Goal: Task Accomplishment & Management: Complete application form

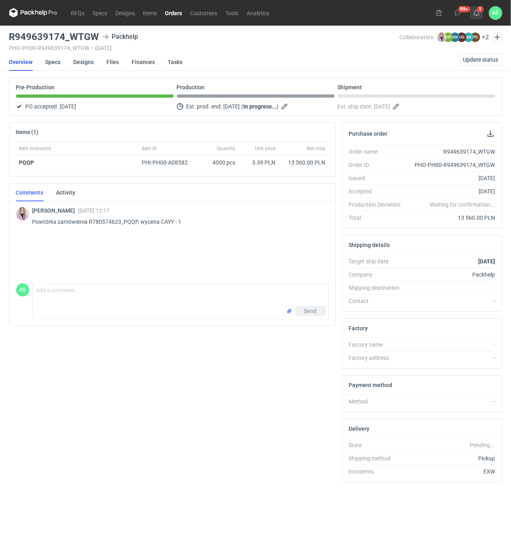
click at [480, 14] on button "1" at bounding box center [476, 12] width 13 height 13
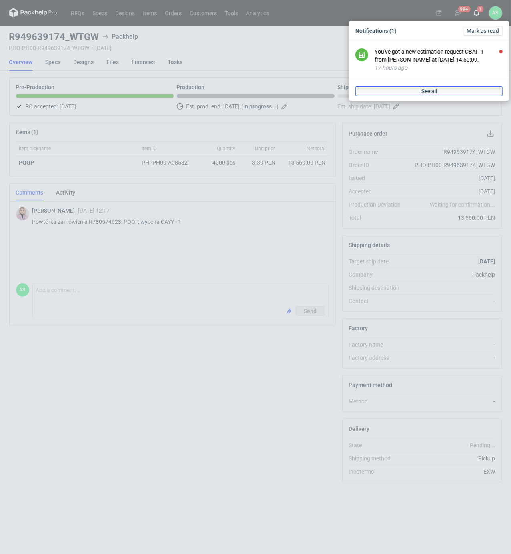
click at [461, 95] on link "See all" at bounding box center [429, 91] width 147 height 10
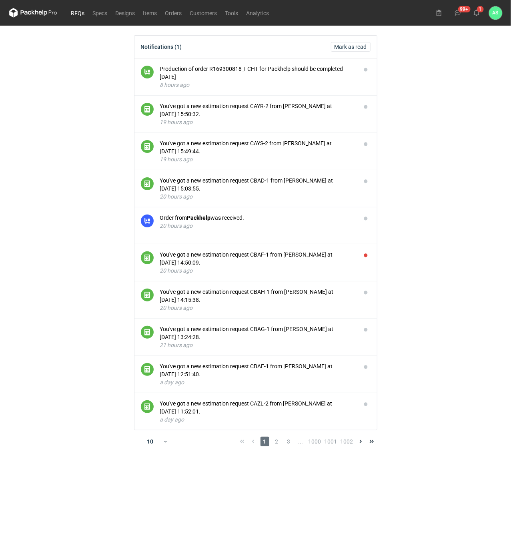
click at [73, 14] on link "RFQs" at bounding box center [78, 13] width 22 height 10
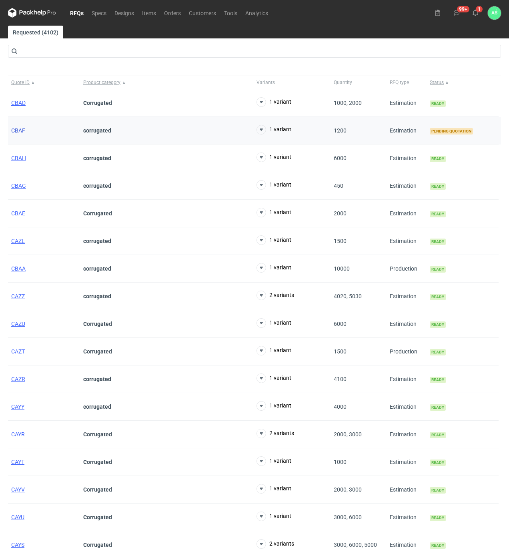
click at [12, 130] on span "CBAF" at bounding box center [18, 130] width 14 height 6
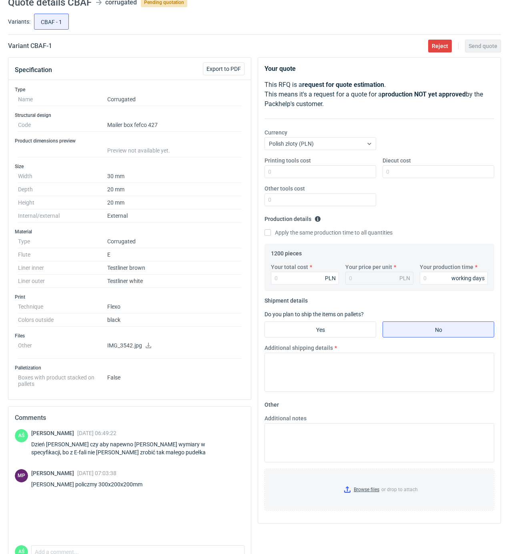
scroll to position [53, 0]
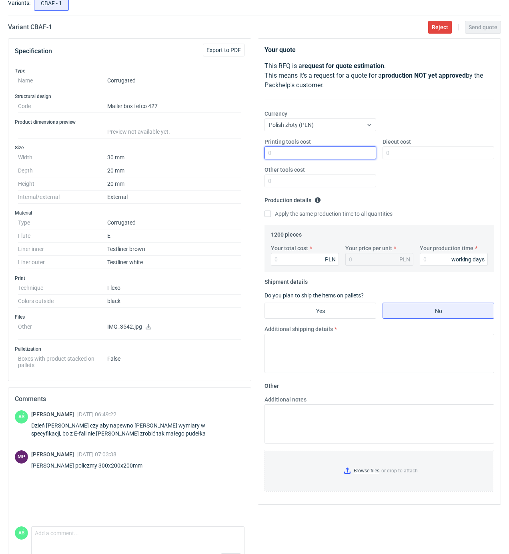
click at [360, 157] on input "Printing tools cost" at bounding box center [321, 153] width 112 height 13
type input "2000"
type input "1050"
type input "3096"
type input "2.58"
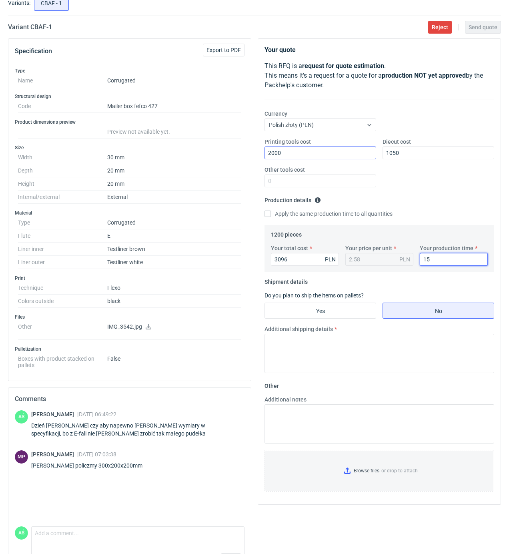
type input "15"
click at [334, 311] on input "Yes" at bounding box center [320, 310] width 111 height 15
radio input "true"
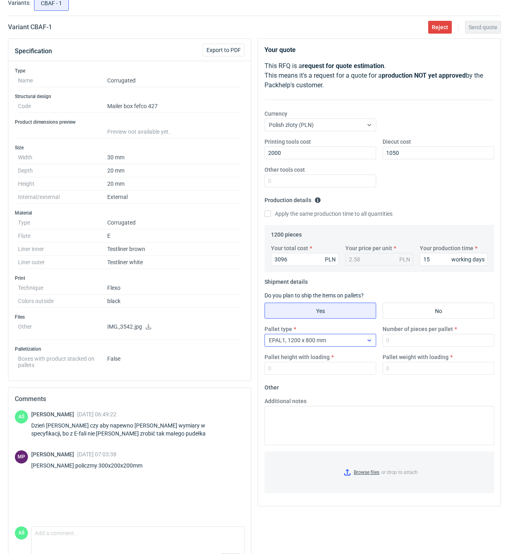
click at [362, 342] on div "EPAL1, 1200 x 800 mm" at bounding box center [314, 340] width 98 height 11
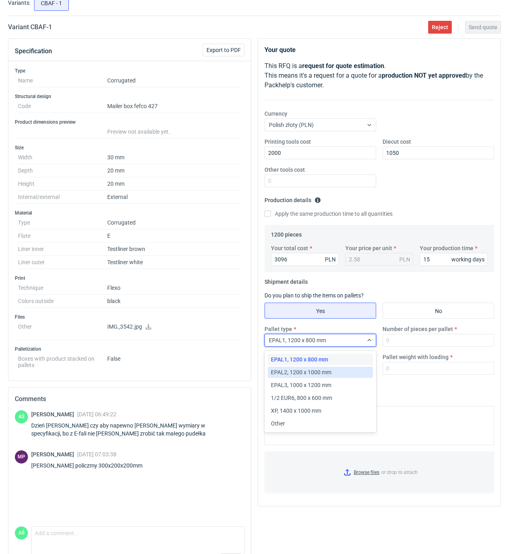
click at [335, 373] on div "EPAL2, 1200 x 1000 mm" at bounding box center [320, 372] width 99 height 8
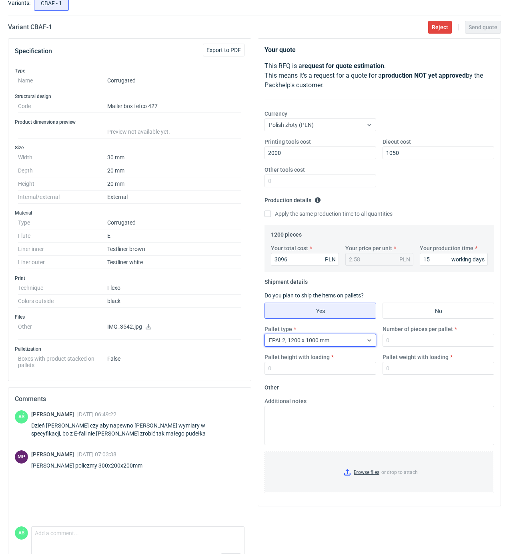
click at [399, 348] on div "Pallet type option EPAL2, 1200 x 1000 mm, selected. Select is focused ,type to …" at bounding box center [379, 353] width 236 height 56
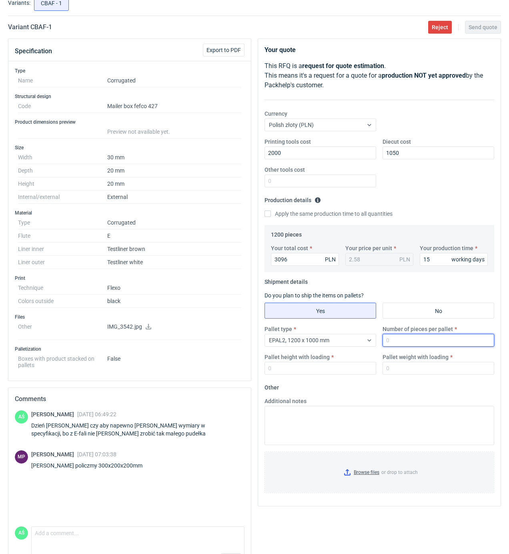
click at [400, 345] on input "Number of pieces per pallet" at bounding box center [439, 340] width 112 height 13
type input "600"
type input "1400"
type input "200"
click at [370, 471] on input "Browse files or drop to attach" at bounding box center [379, 472] width 228 height 40
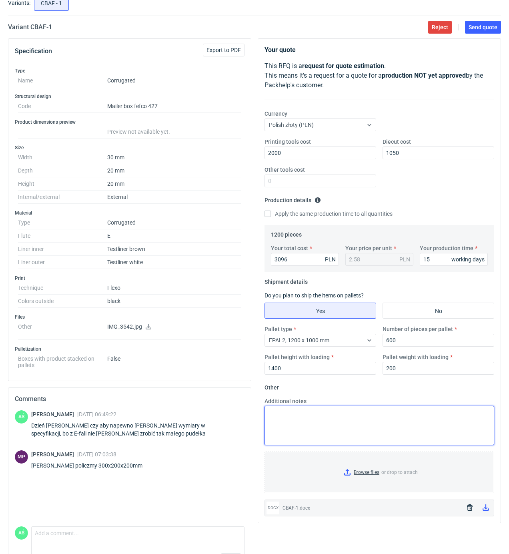
click at [290, 430] on textarea "Additional notes" at bounding box center [380, 425] width 230 height 39
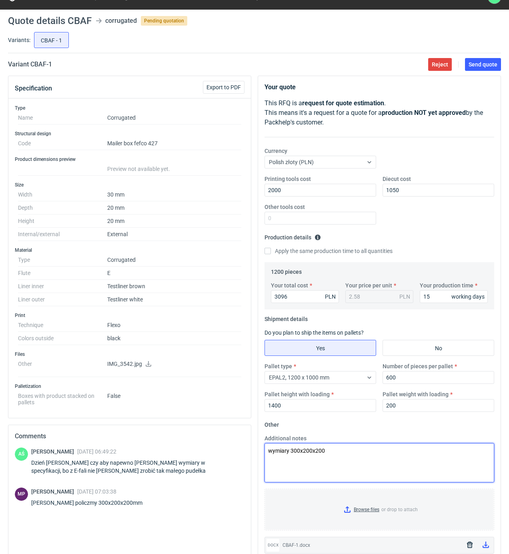
scroll to position [0, 0]
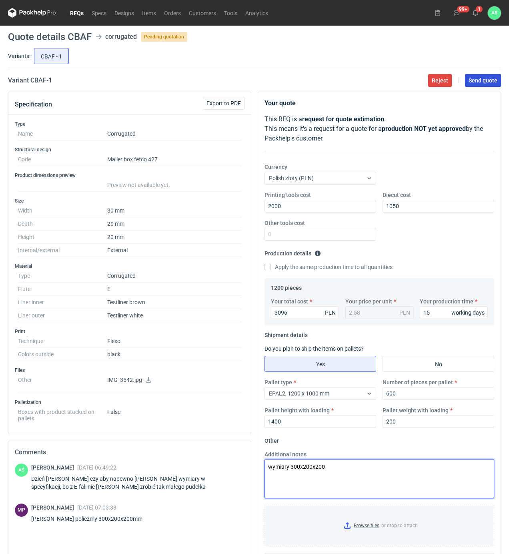
type textarea "wymiary 300x200x200"
click at [481, 82] on span "Send quote" at bounding box center [483, 81] width 29 height 6
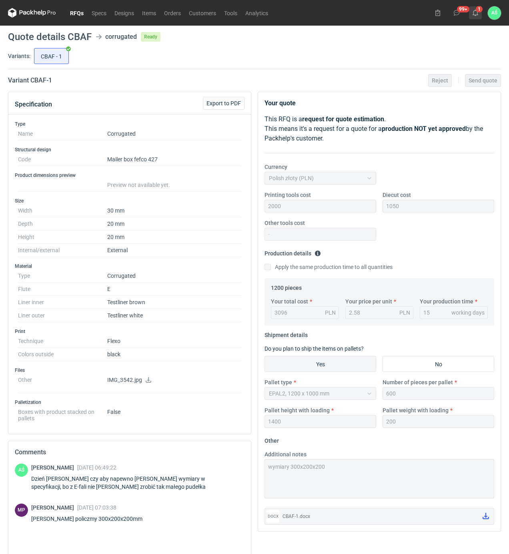
click at [476, 10] on icon at bounding box center [475, 13] width 6 height 6
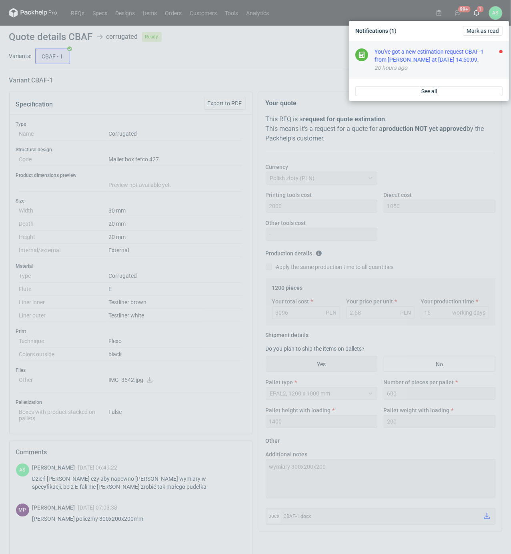
click at [457, 67] on div "20 hours ago" at bounding box center [439, 68] width 128 height 8
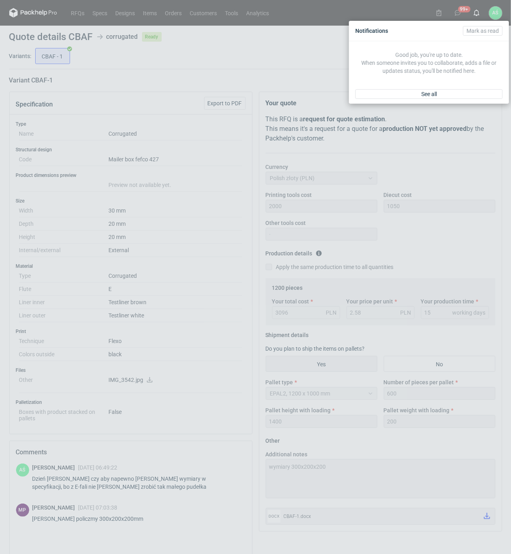
click at [86, 15] on div "Notifications [PERSON_NAME] as read Good job, you're up to date. When someone i…" at bounding box center [255, 277] width 511 height 554
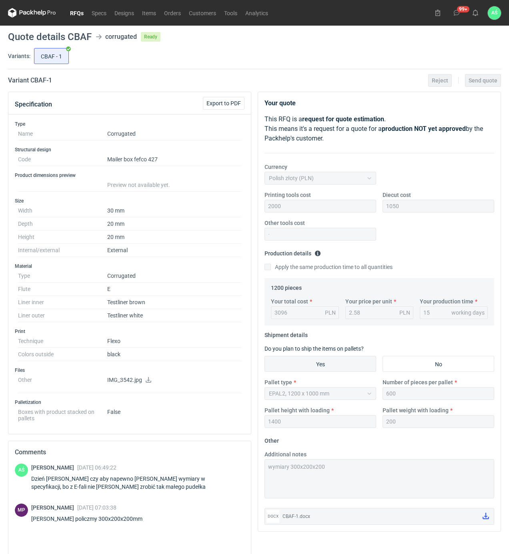
click at [76, 13] on link "RFQs" at bounding box center [77, 13] width 22 height 10
